Goal: Navigation & Orientation: Find specific page/section

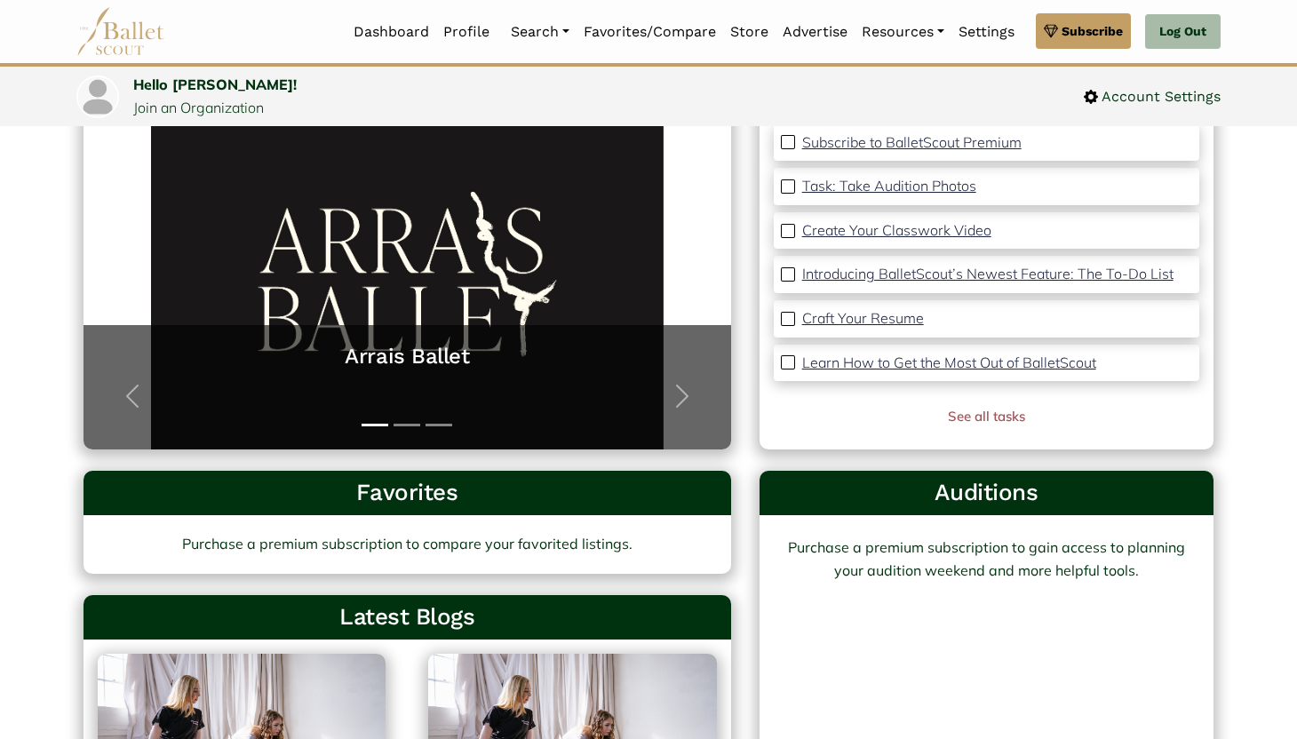
scroll to position [186, 0]
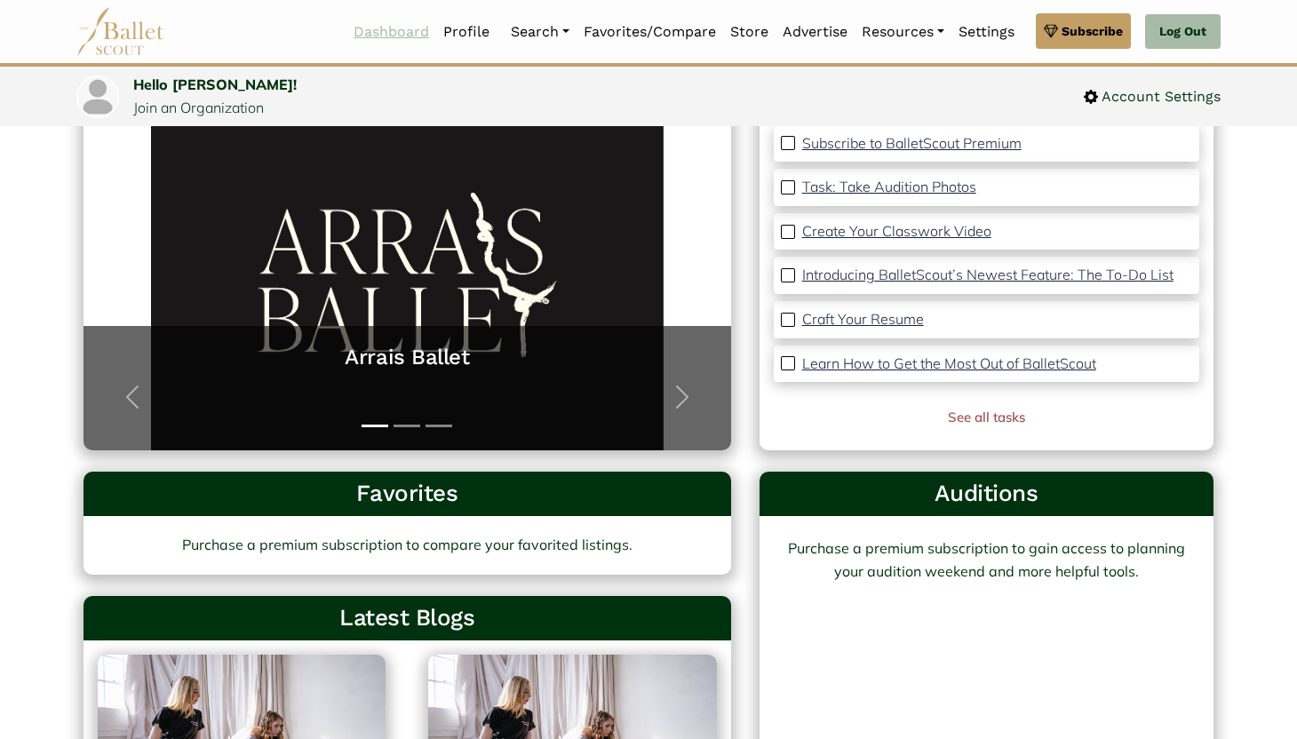
click at [389, 44] on link "Dashboard" at bounding box center [392, 31] width 90 height 37
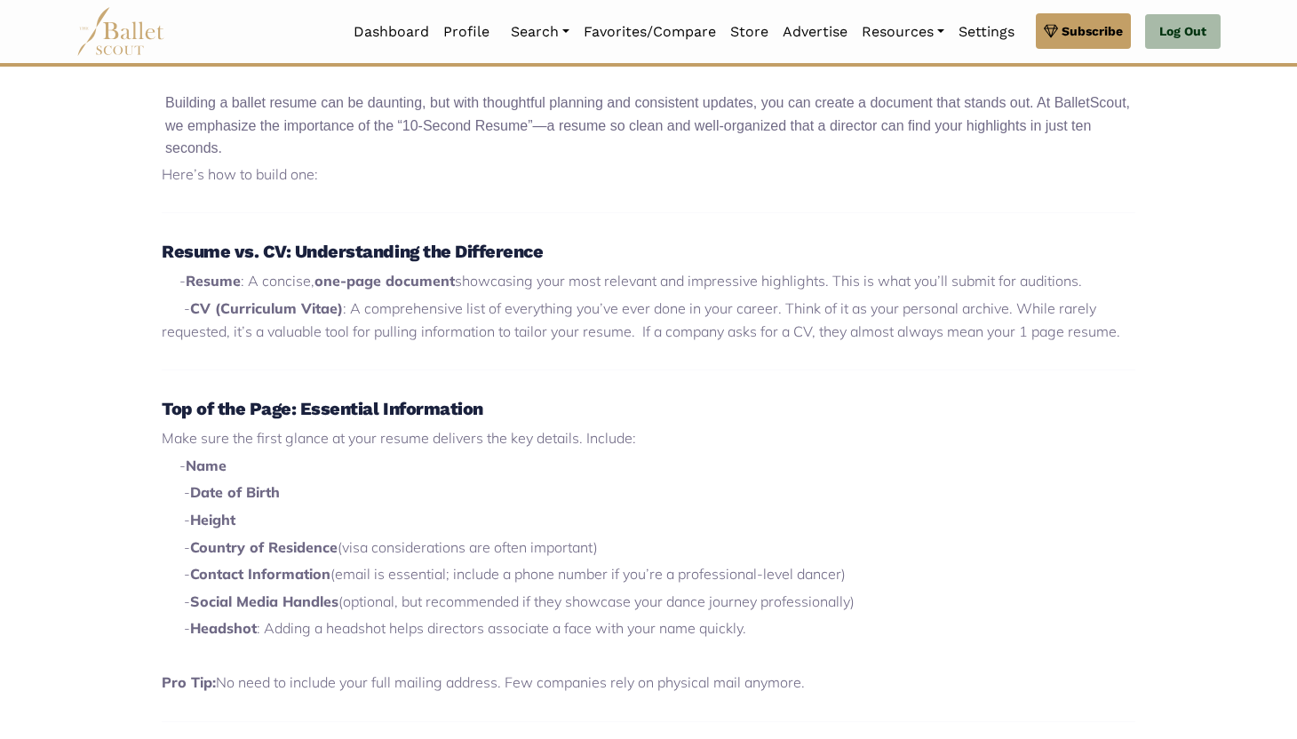
scroll to position [588, 0]
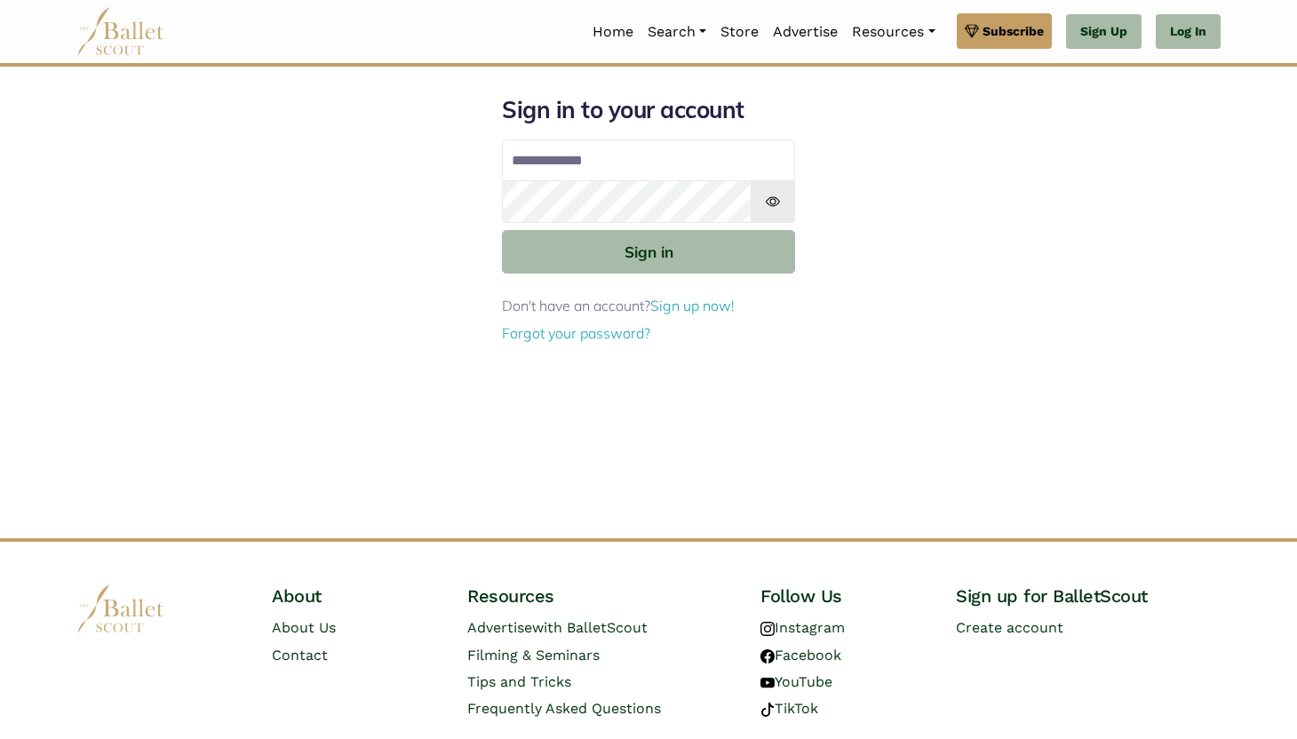
click at [545, 167] on input "Email address" at bounding box center [648, 161] width 293 height 43
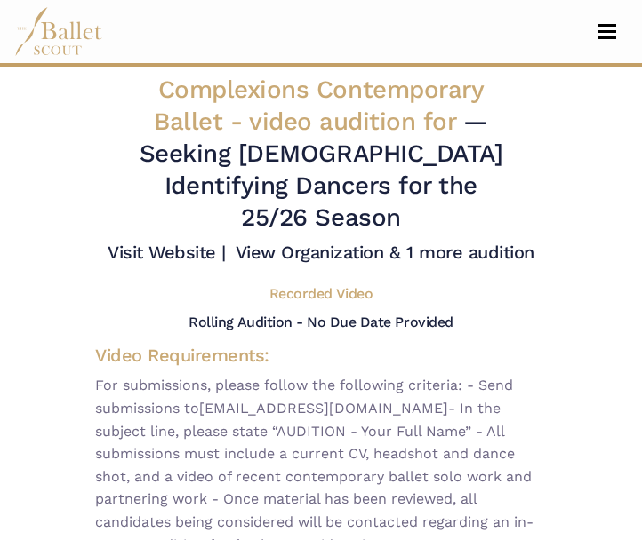
scroll to position [4, 0]
